Goal: Transaction & Acquisition: Purchase product/service

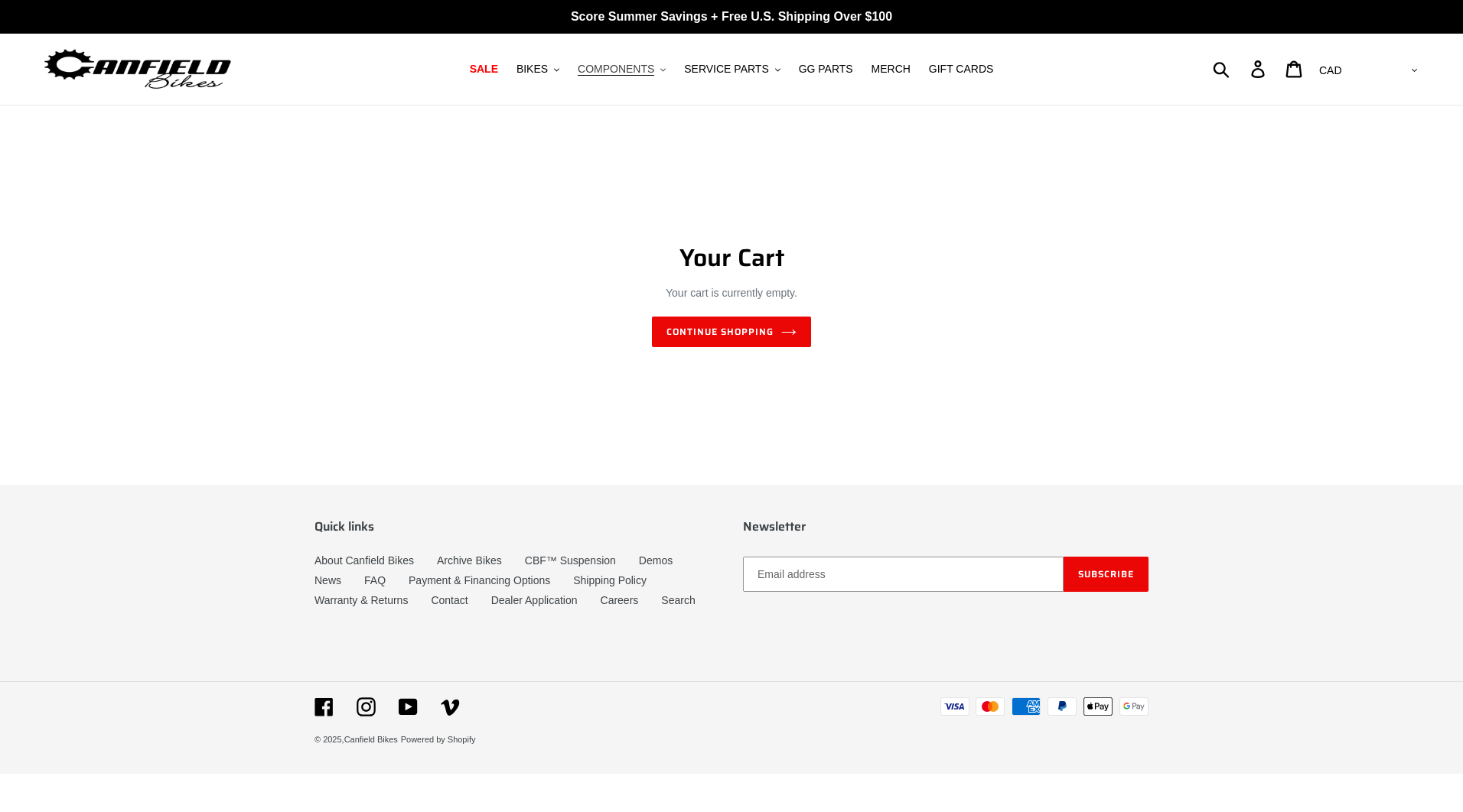
click at [614, 68] on span "COMPONENTS" at bounding box center [616, 69] width 77 height 13
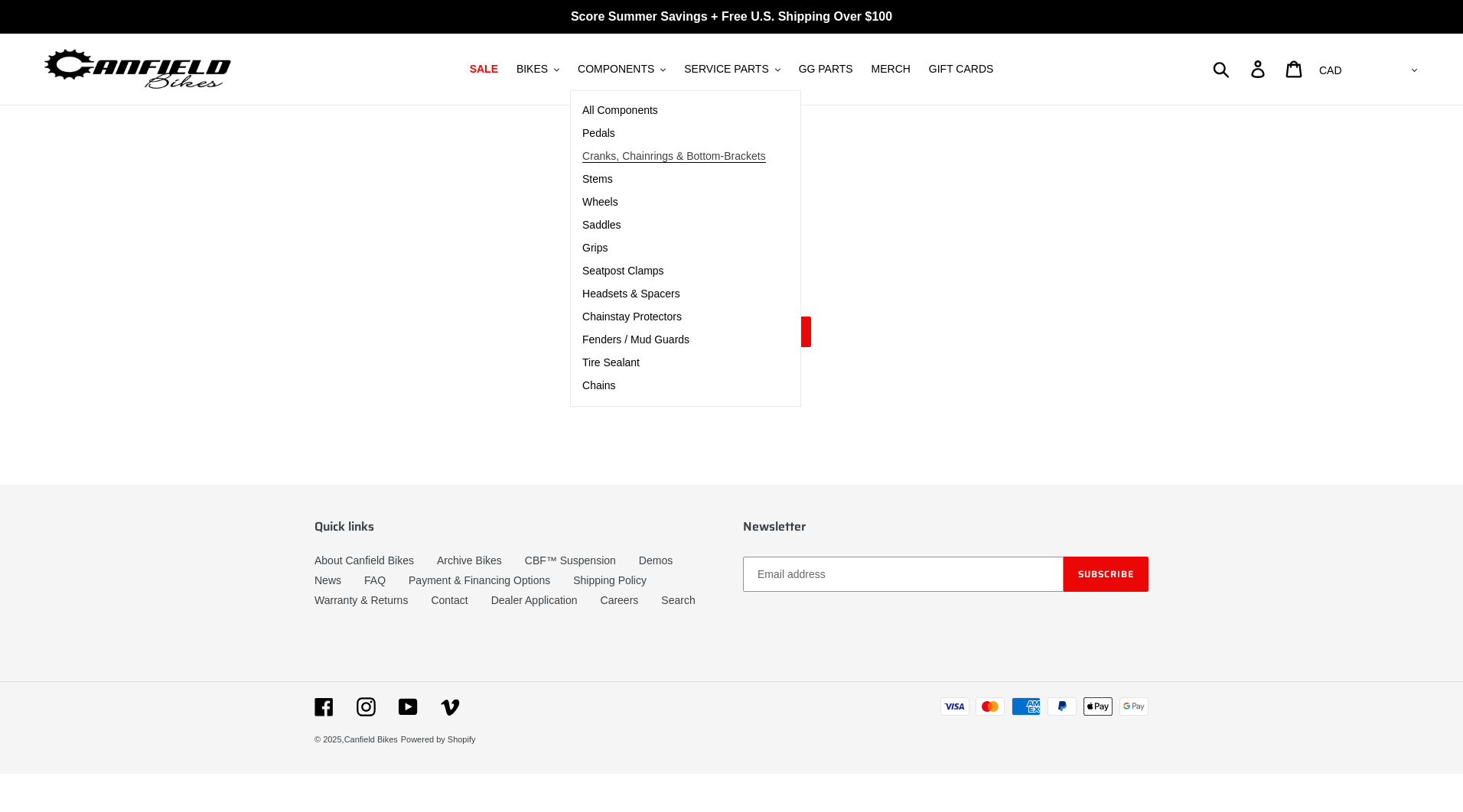
click at [625, 158] on span "Cranks, Chainrings & Bottom-Brackets" at bounding box center [673, 156] width 183 height 13
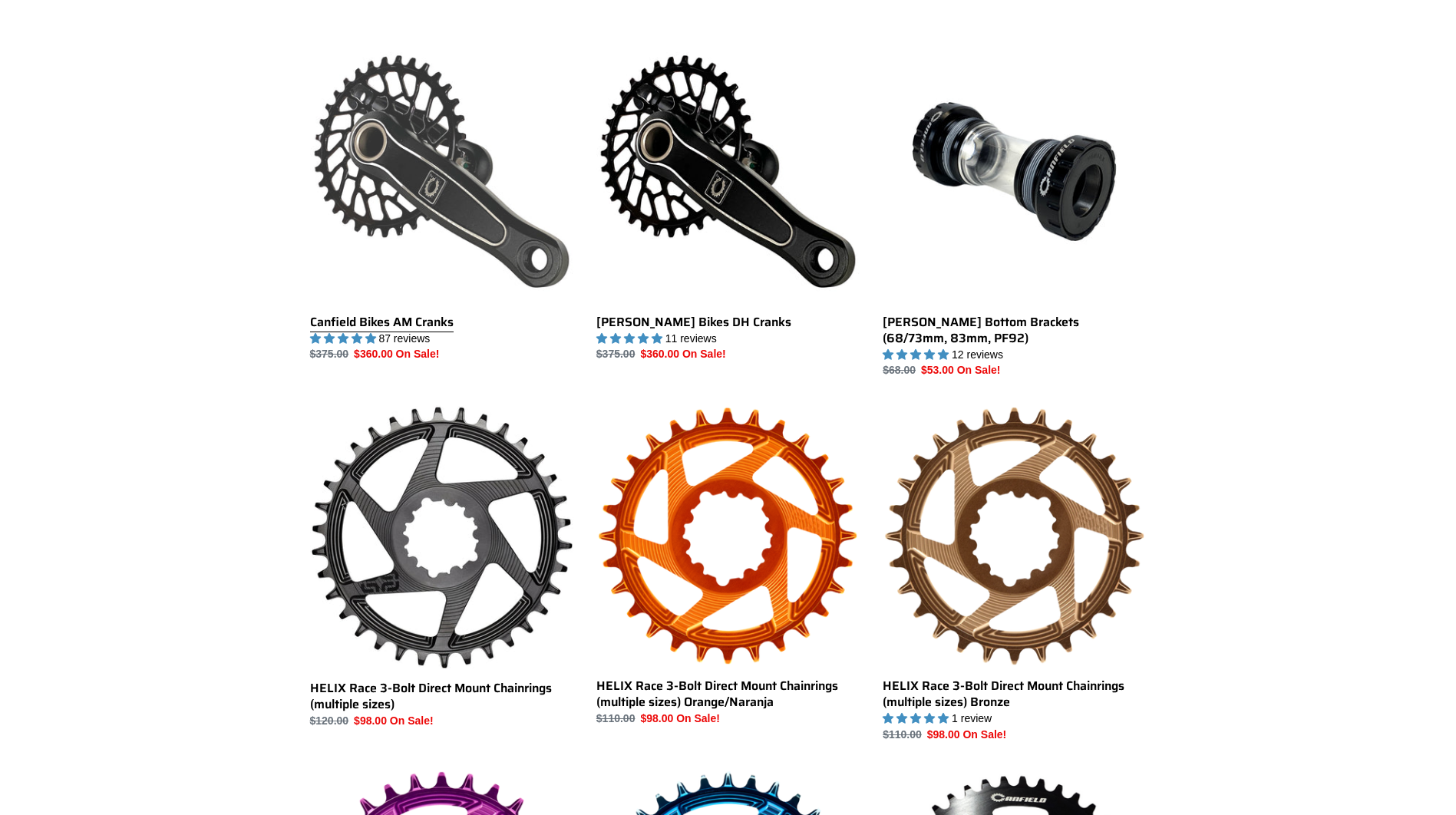
click at [428, 140] on link "Canfield Bikes AM Cranks" at bounding box center [441, 201] width 263 height 323
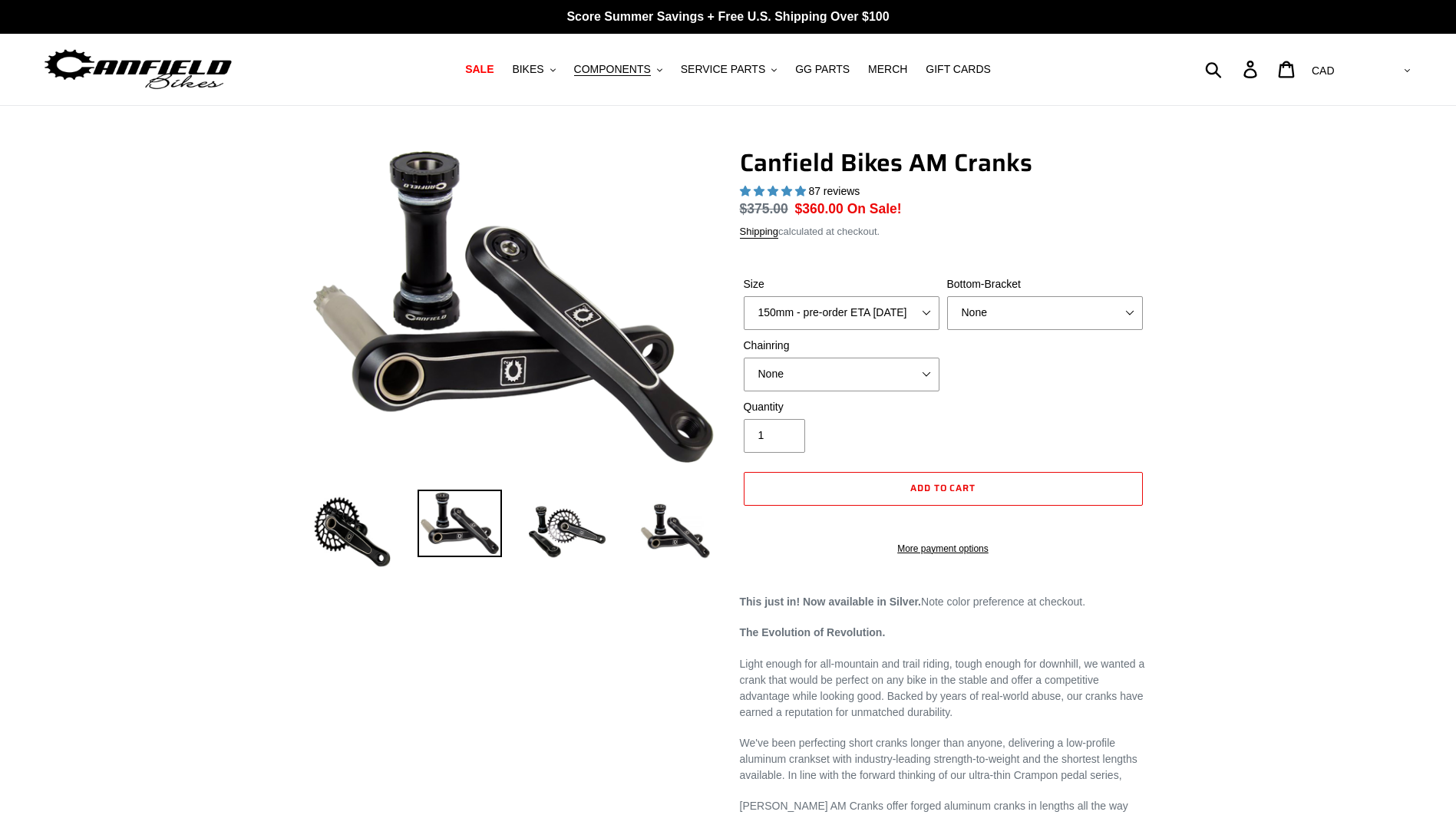
select select "highest-rating"
click at [928, 313] on select "150mm - pre-order ETA 10/15/25 155mm - pre-order ETA 10/15/25 160mm - pre-order…" at bounding box center [841, 314] width 196 height 34
select select "160mm - pre-order ETA 10/15/25"
click at [744, 297] on select "150mm - pre-order ETA 10/15/25 155mm - pre-order ETA 10/15/25 160mm - pre-order…" at bounding box center [841, 314] width 196 height 34
click at [1016, 311] on select "None BSA Threaded 68/73mm Press Fit PF92" at bounding box center [1045, 314] width 196 height 34
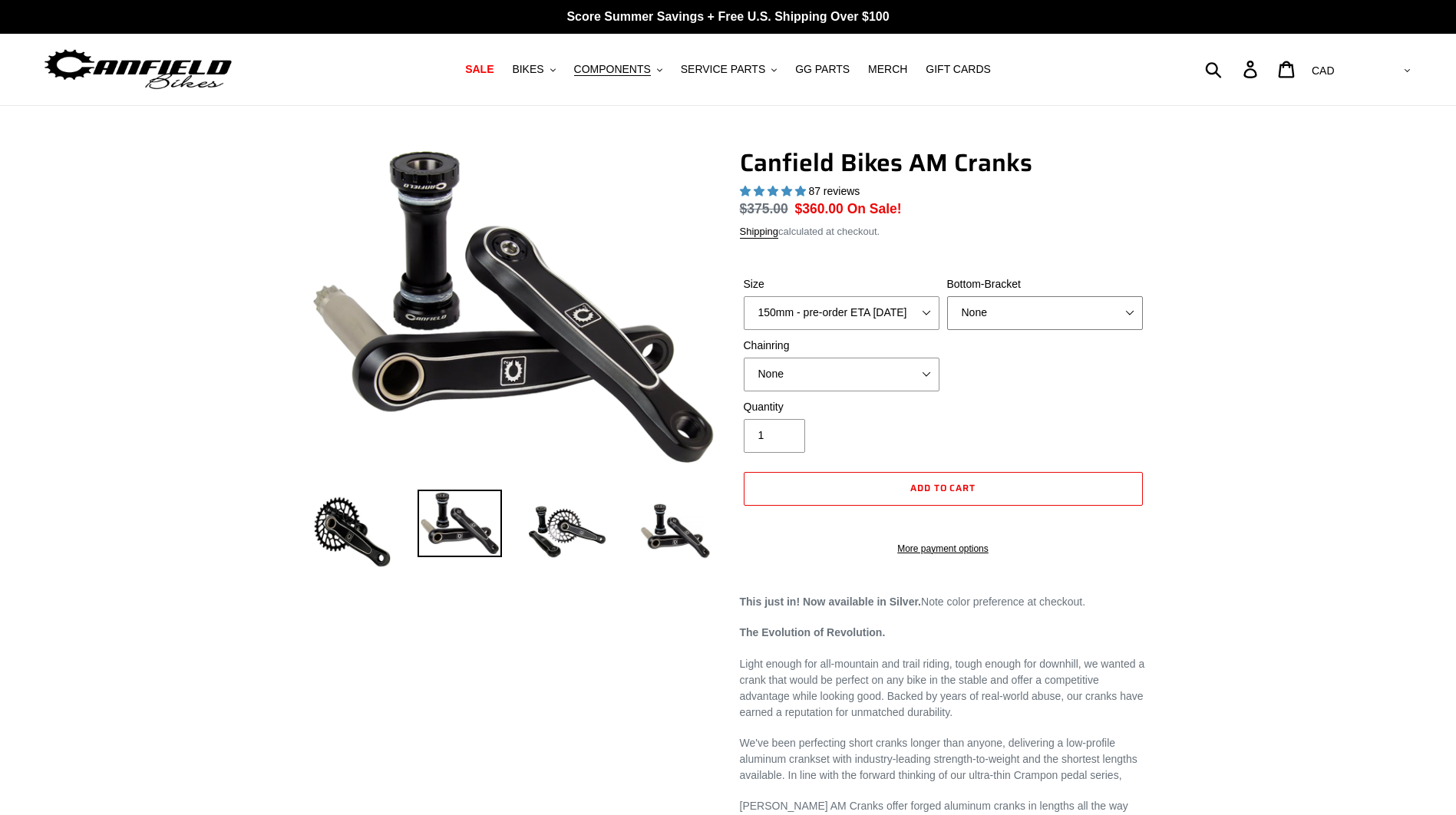
select select "BSA Threaded 68/73mm"
click at [947, 297] on select "None BSA Threaded 68/73mm Press Fit PF92" at bounding box center [1045, 314] width 196 height 34
click at [972, 413] on div "Quantity 1" at bounding box center [943, 429] width 407 height 61
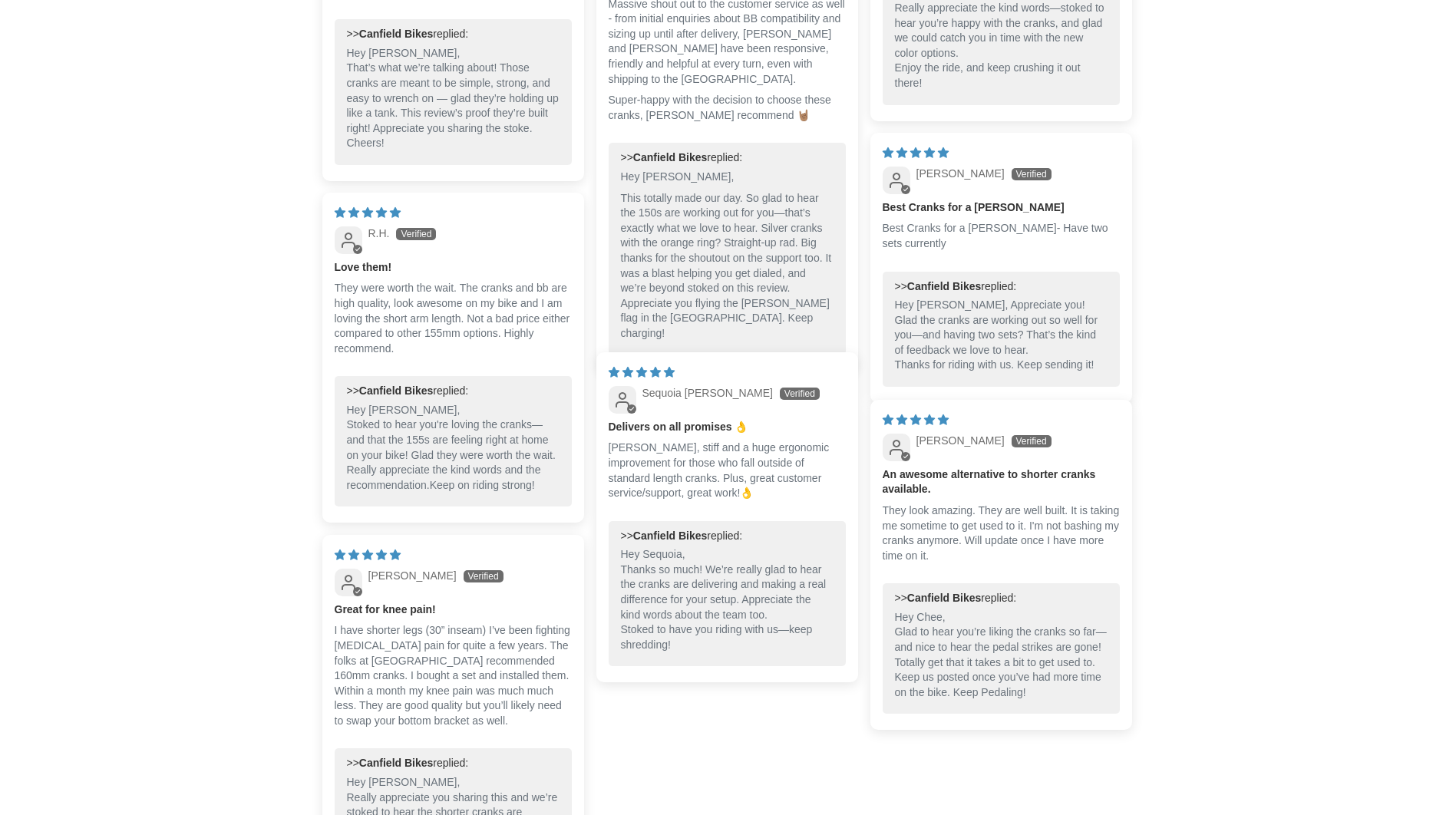
scroll to position [2149, 0]
